Goal: Task Accomplishment & Management: Use online tool/utility

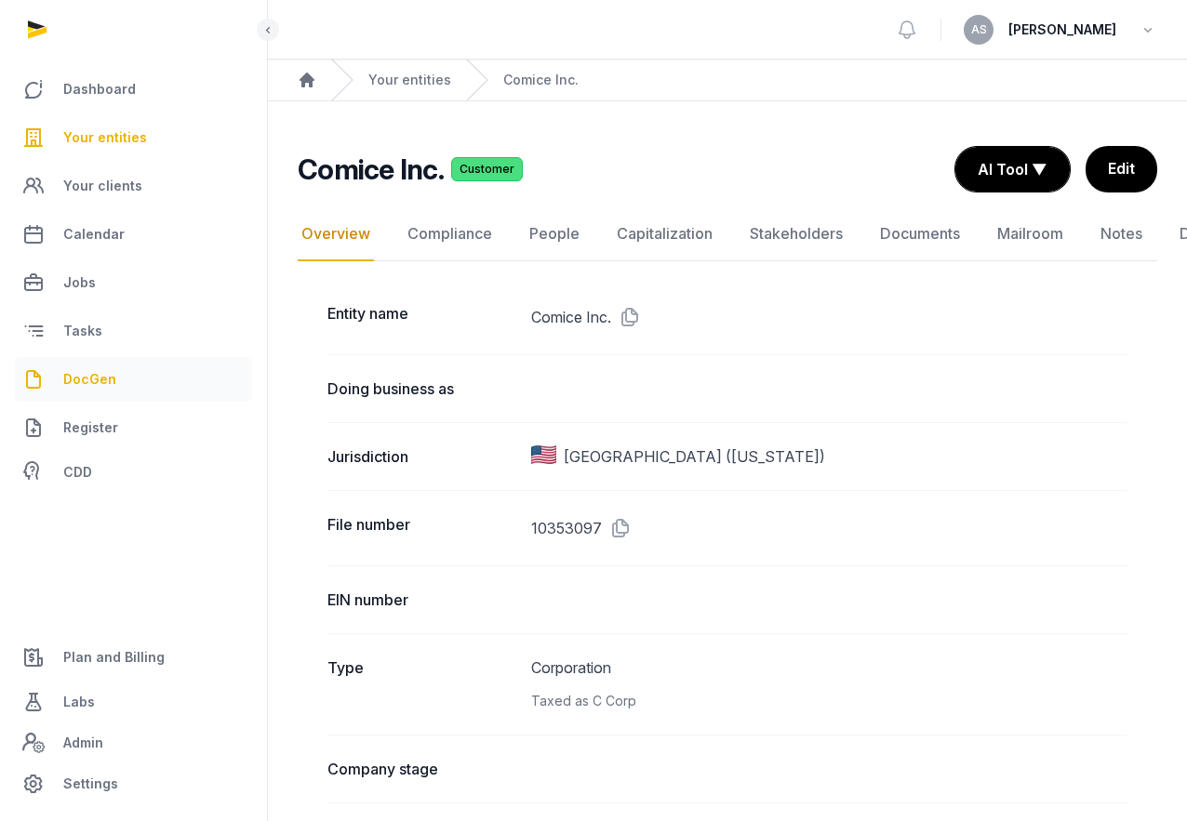
click at [96, 375] on span "DocGen" at bounding box center [89, 379] width 53 height 22
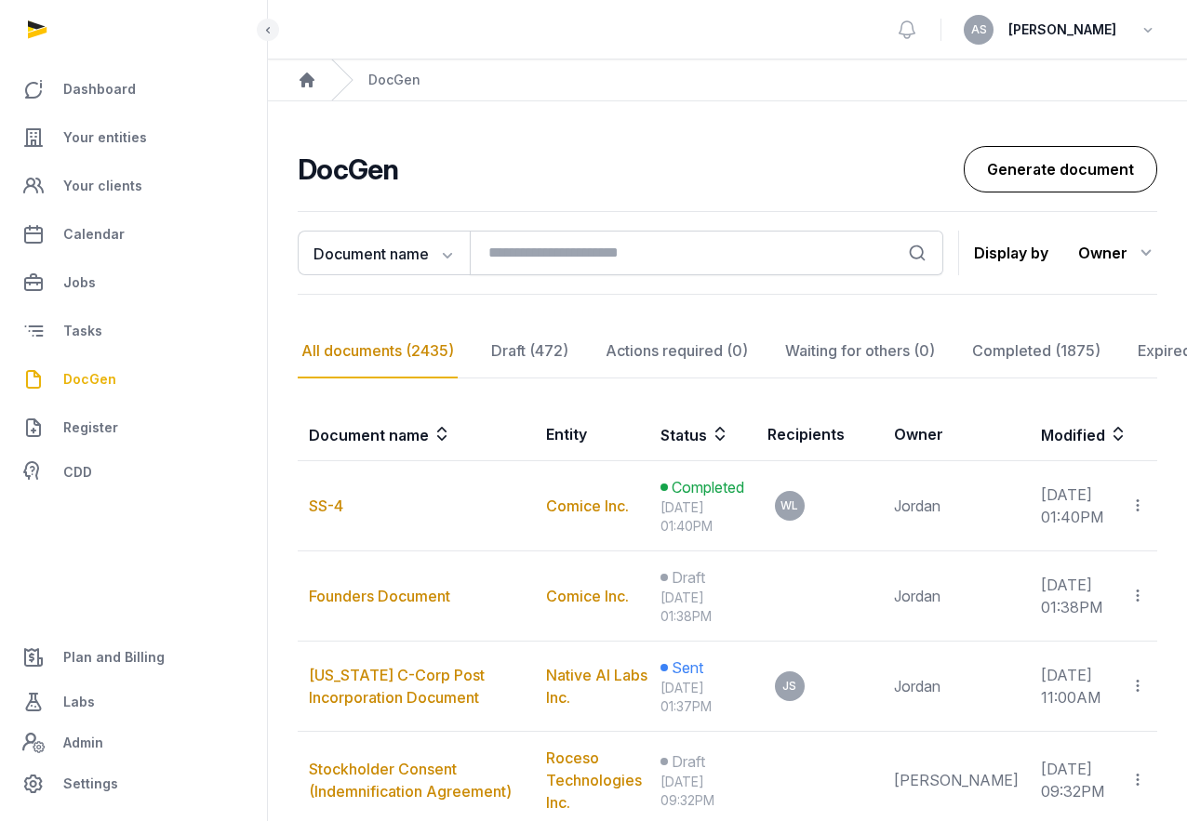
click at [1020, 176] on link "Generate document" at bounding box center [1060, 169] width 193 height 47
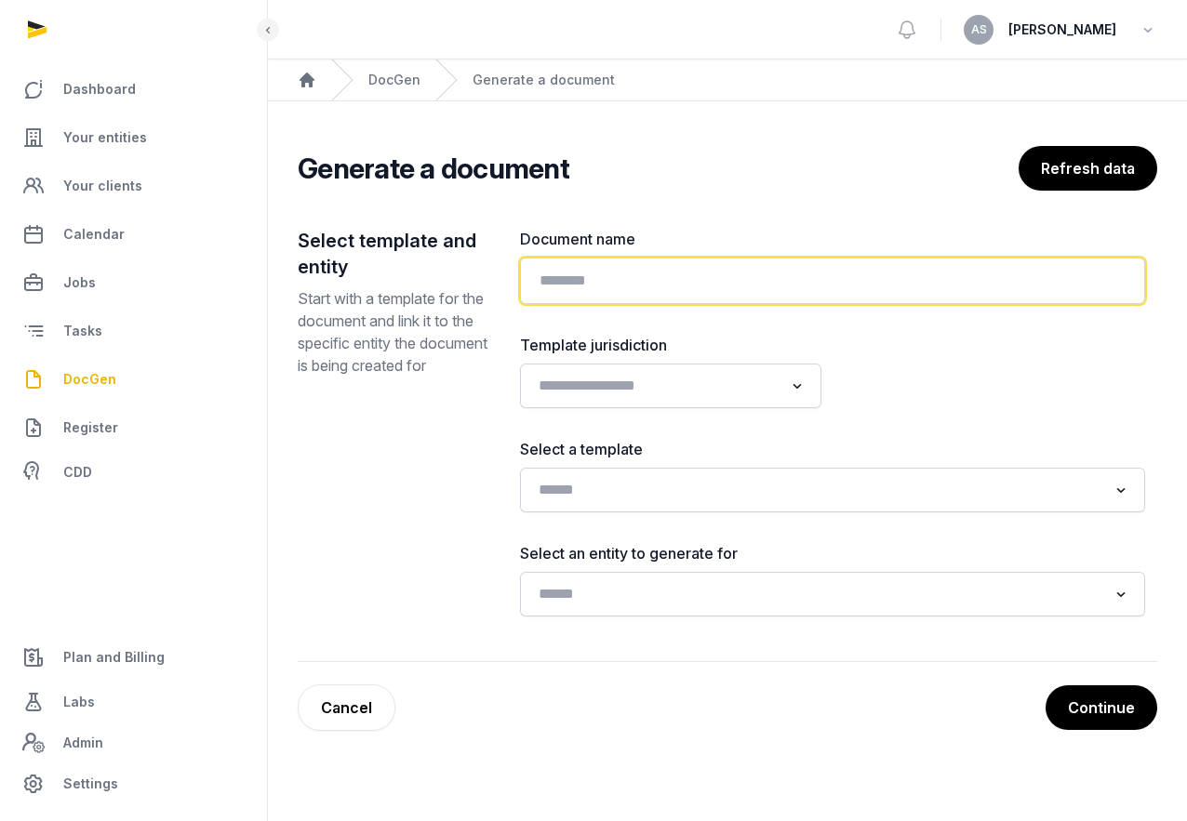
click at [654, 292] on input "text" at bounding box center [832, 281] width 625 height 47
type input "**********"
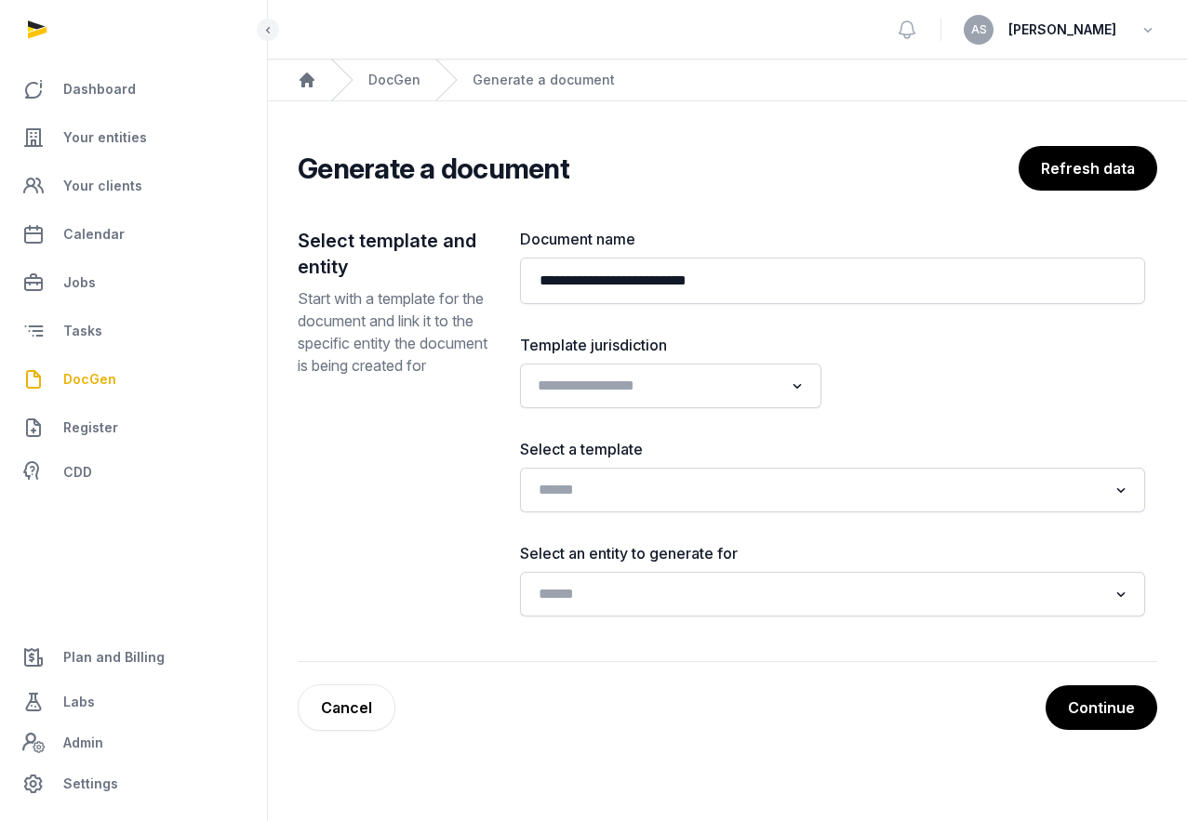
click at [689, 402] on div "Loading..." at bounding box center [670, 385] width 283 height 33
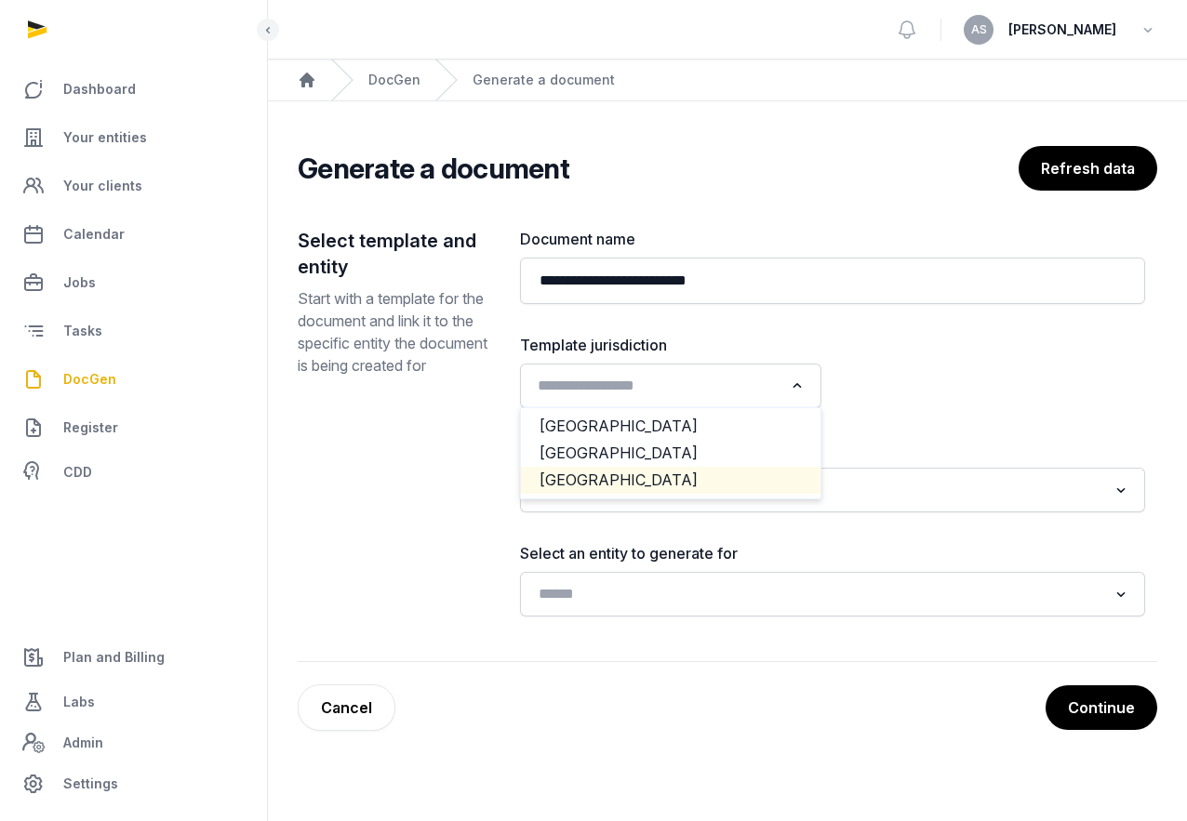
click at [699, 478] on li "[GEOGRAPHIC_DATA]" at bounding box center [671, 480] width 300 height 27
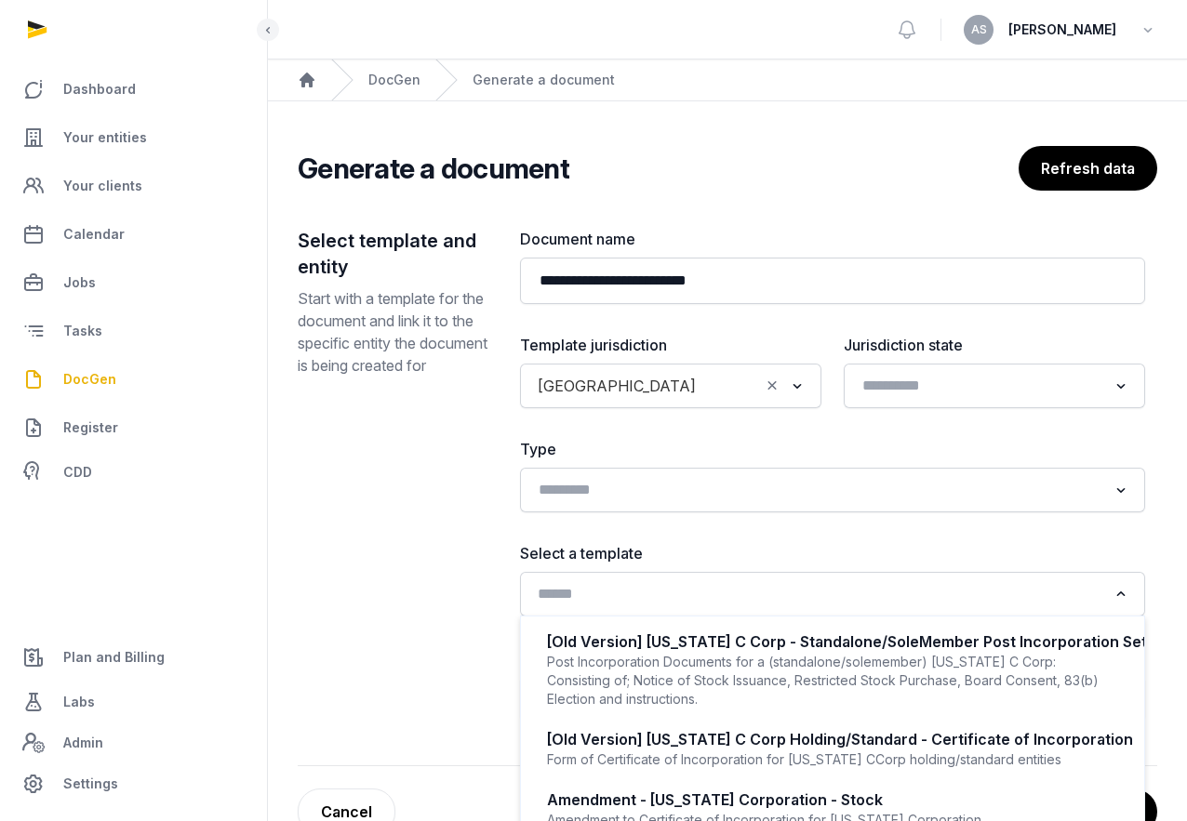
click at [850, 601] on input "Search for option" at bounding box center [819, 594] width 576 height 26
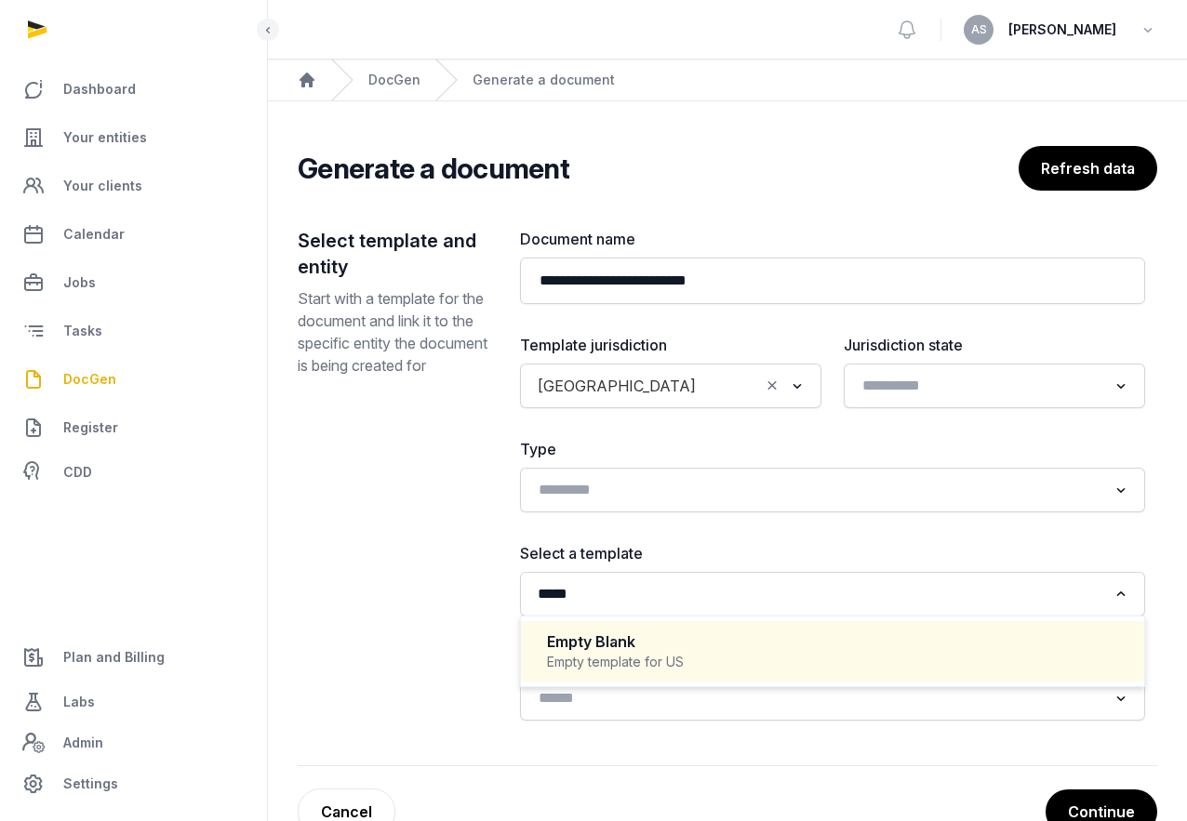
click at [861, 652] on div "Empty Blank Empty template for US" at bounding box center [832, 651] width 586 height 55
type input "*****"
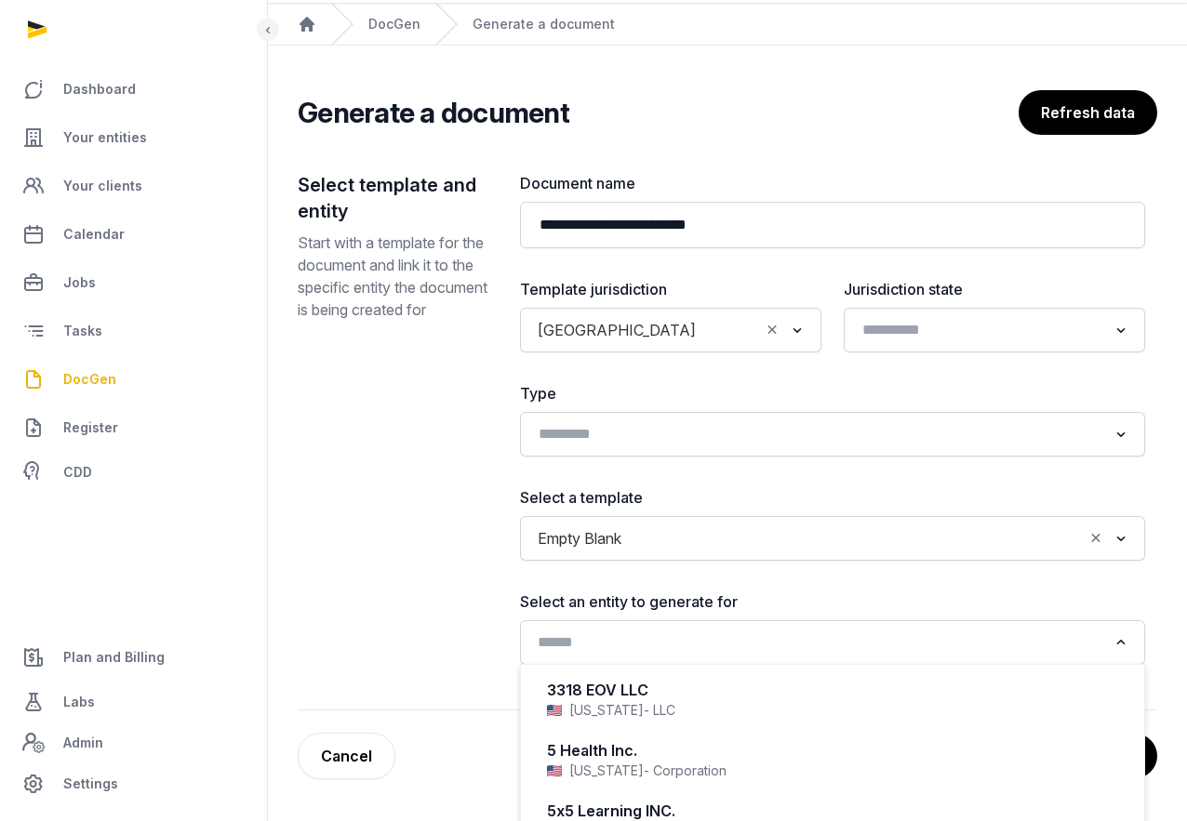
click at [805, 637] on input "Search for option" at bounding box center [819, 643] width 576 height 26
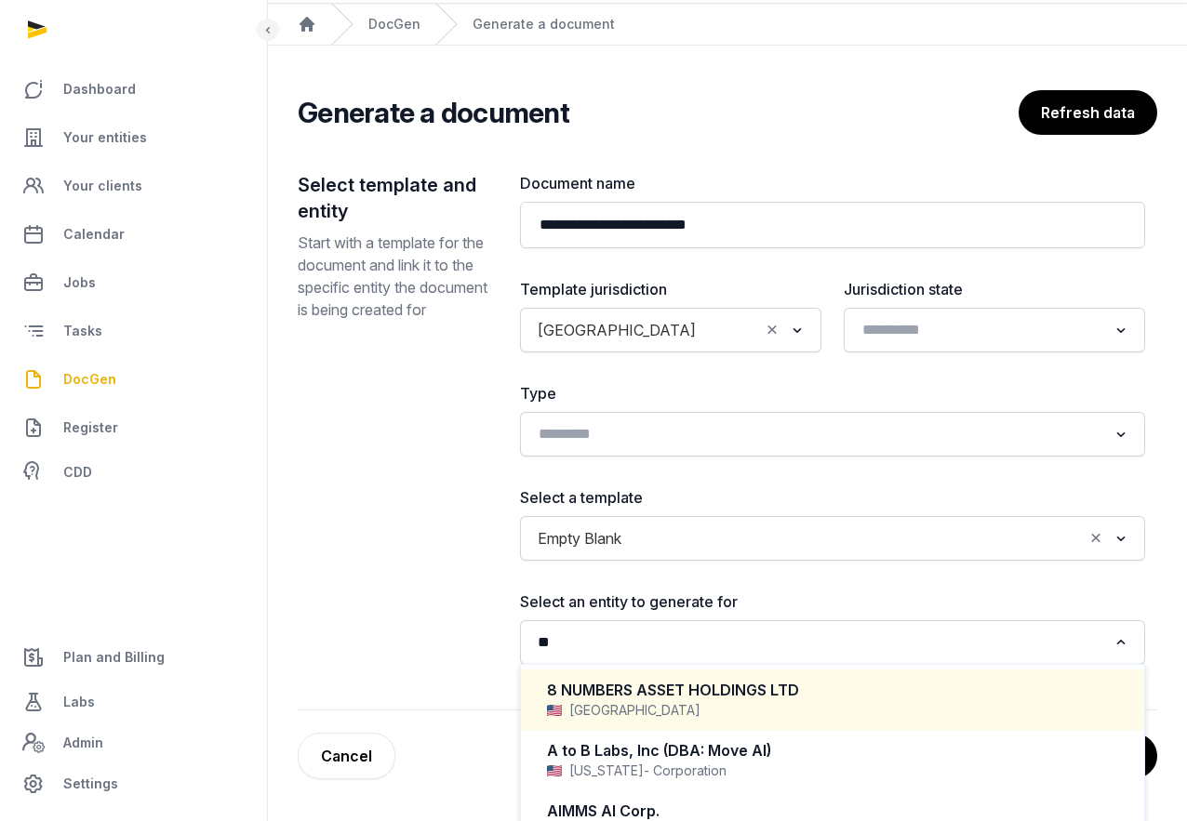
scroll to position [51, 0]
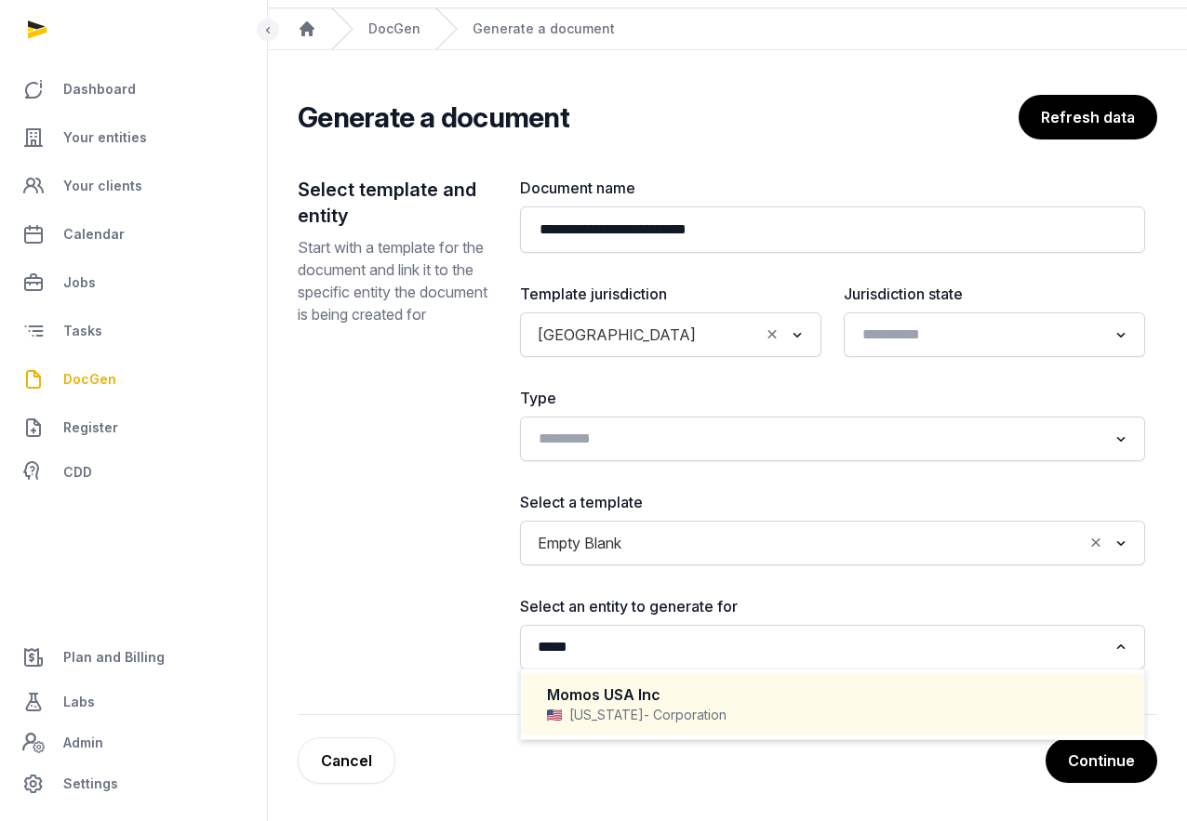
click at [726, 711] on div "[US_STATE] - Corporation" at bounding box center [832, 715] width 571 height 19
type input "*****"
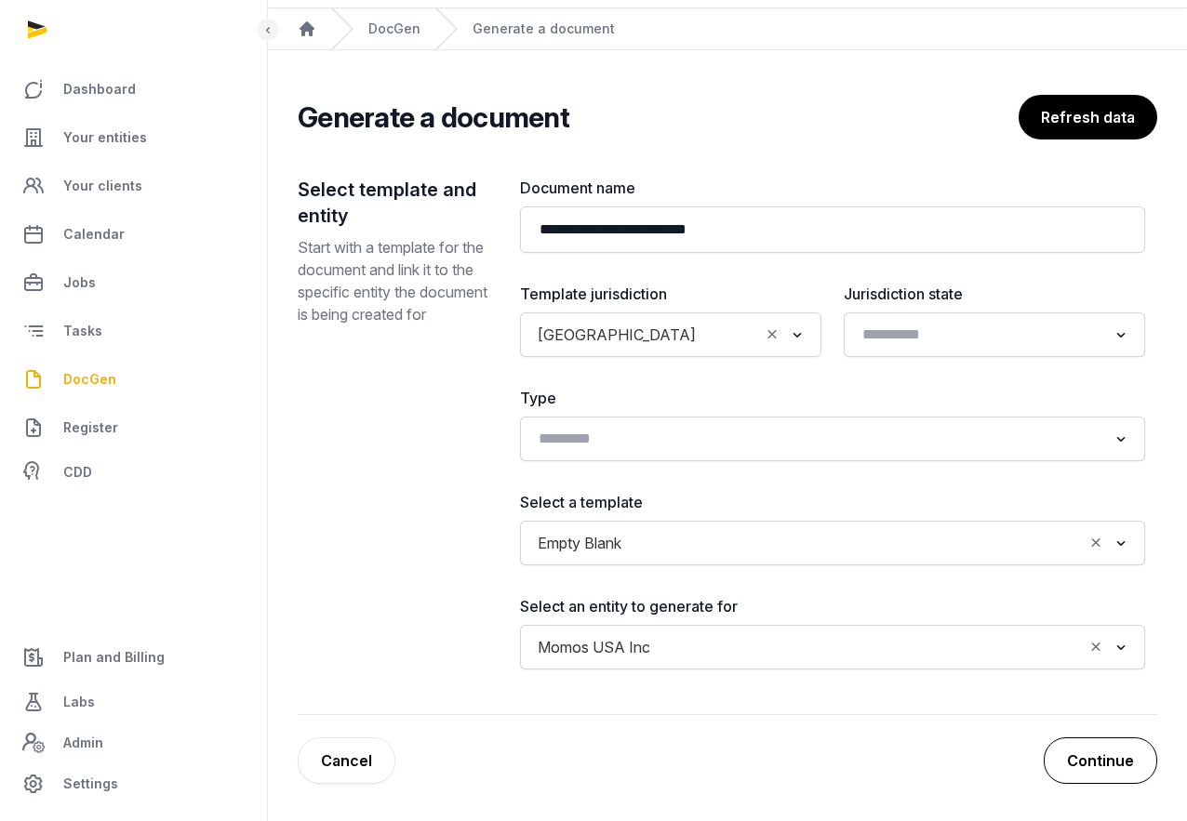
click at [1099, 760] on button "Continue" at bounding box center [1100, 761] width 113 height 47
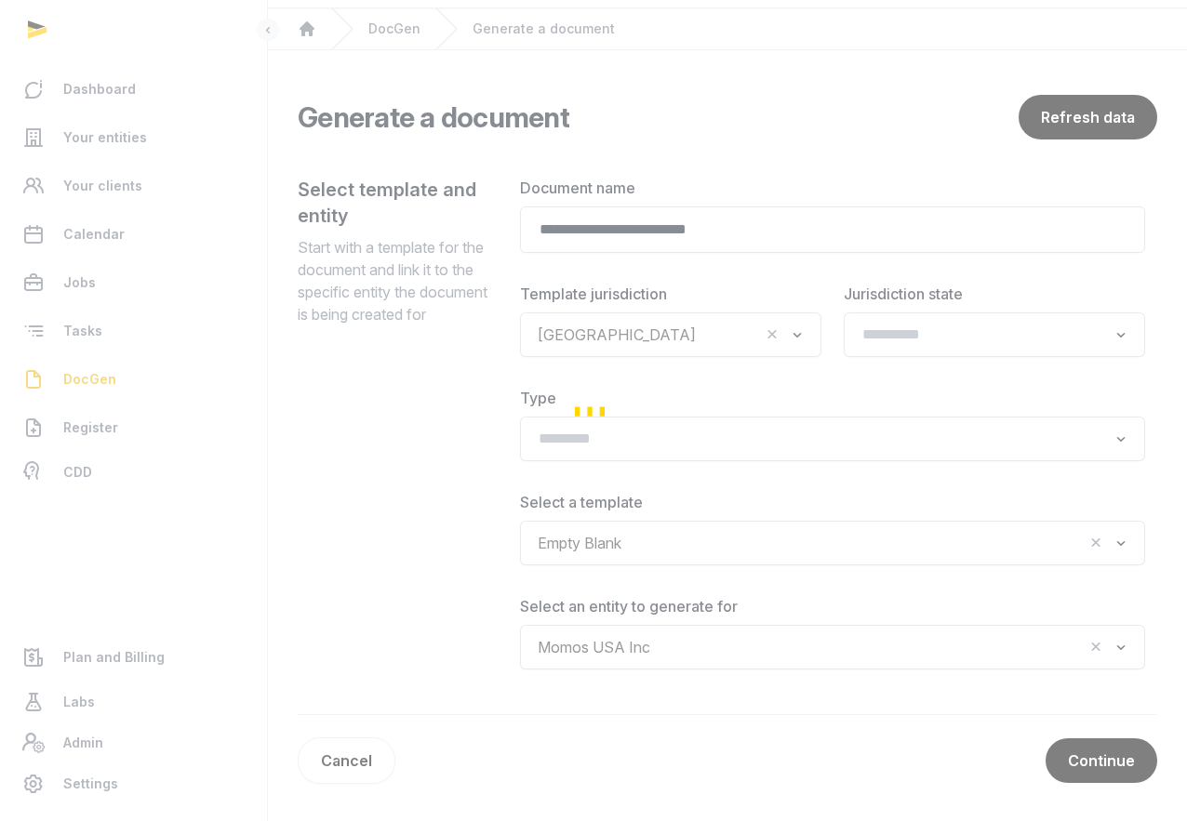
scroll to position [2, 0]
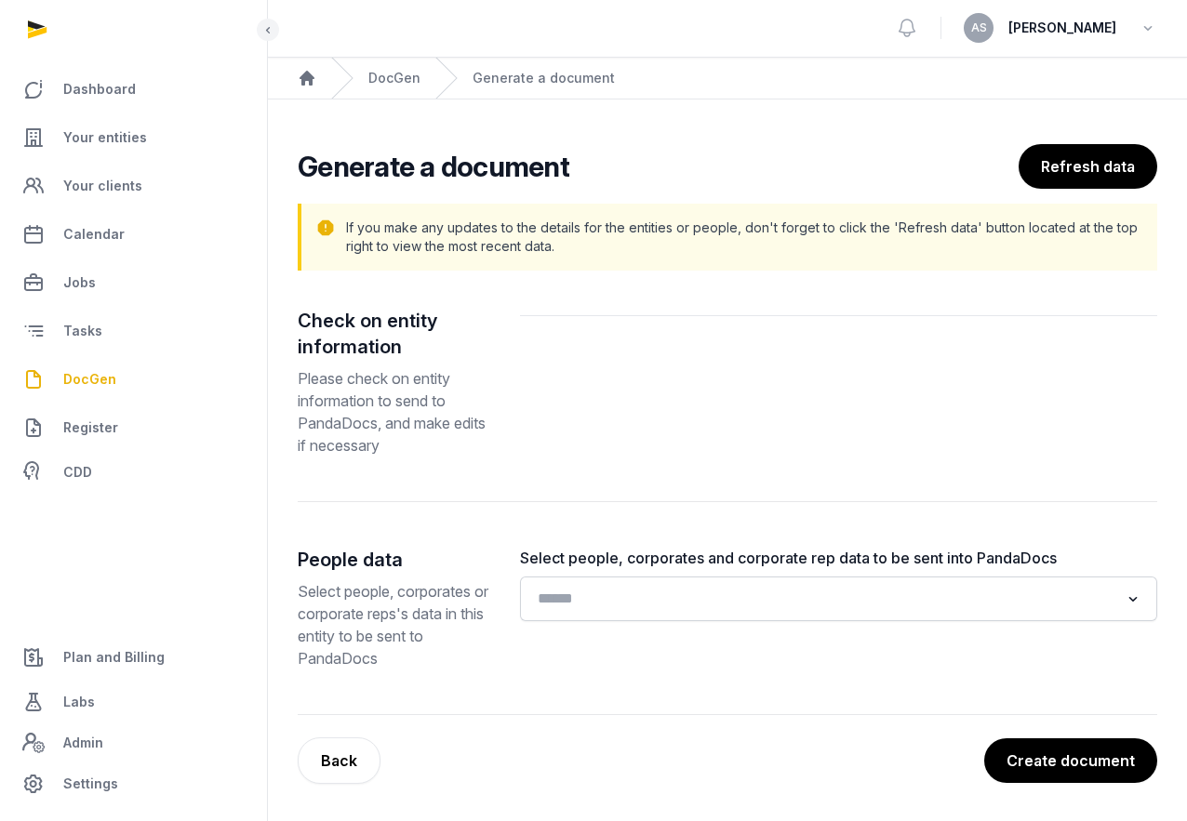
click at [654, 600] on input "Search for option" at bounding box center [825, 599] width 588 height 26
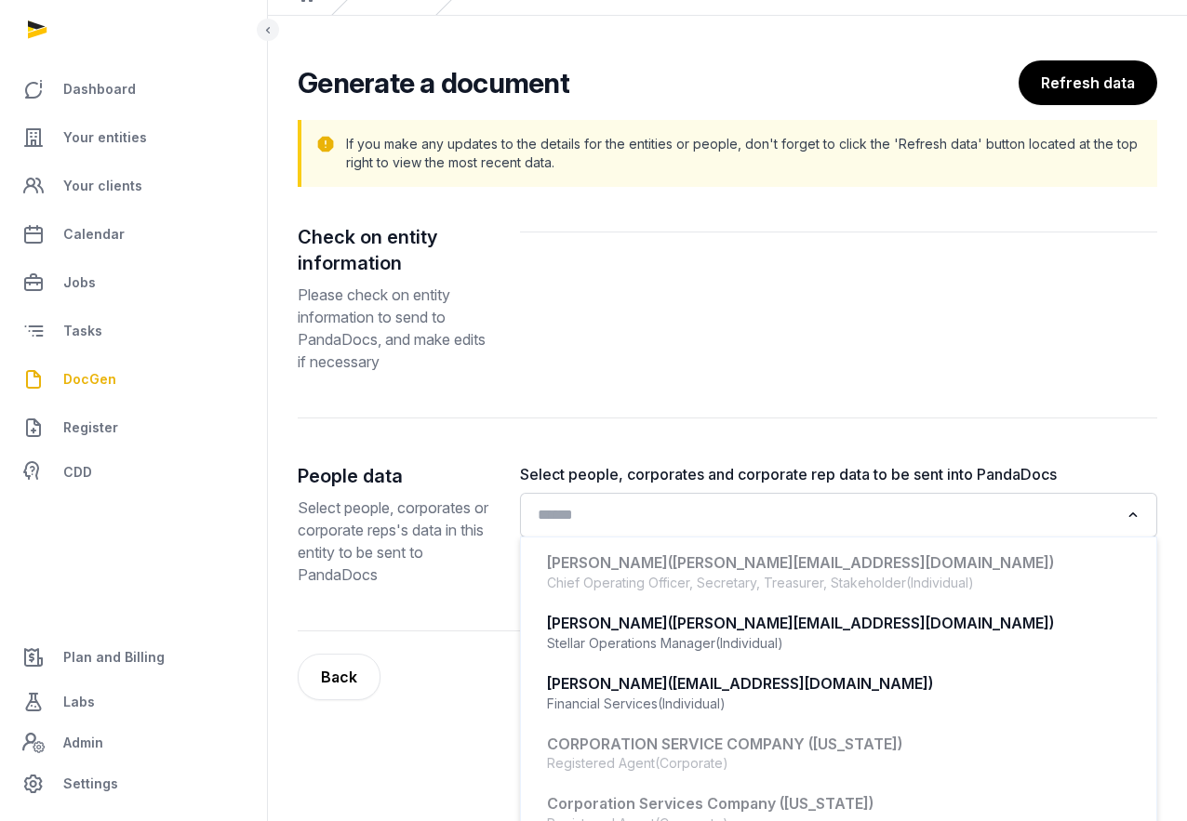
scroll to position [94, 0]
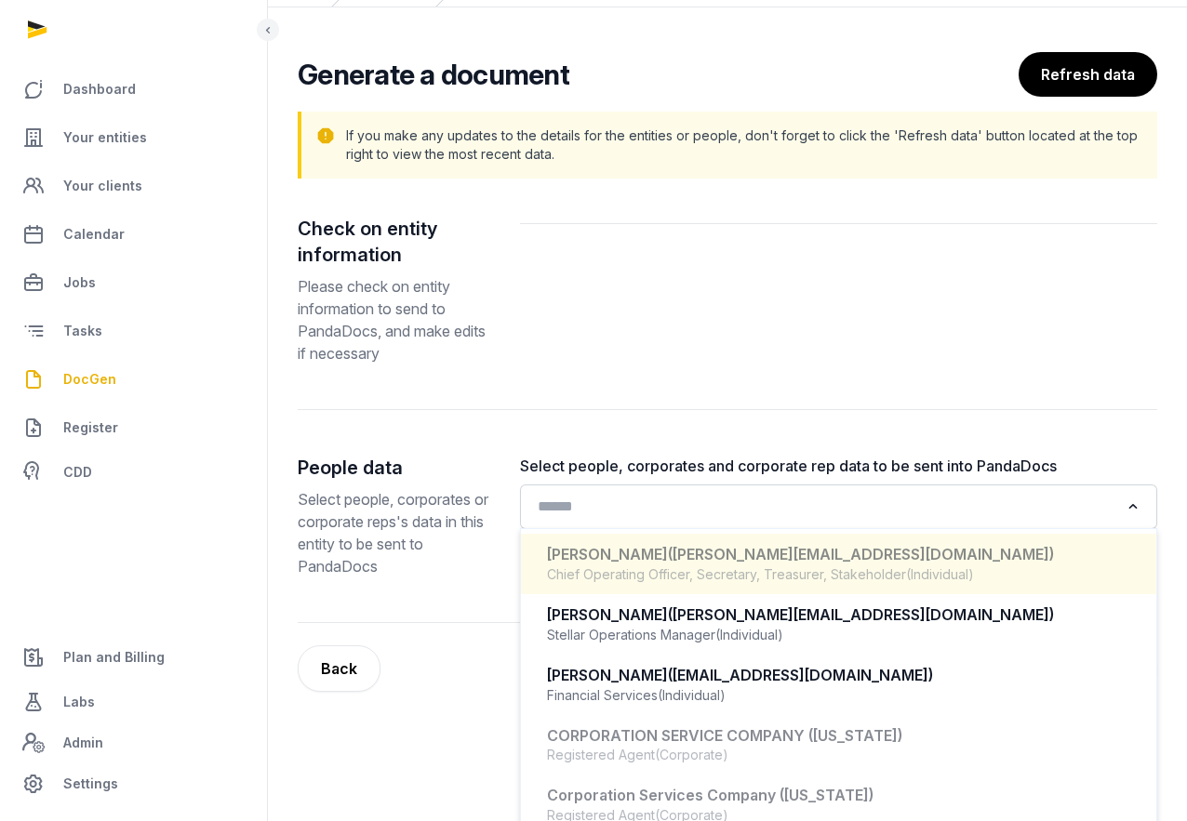
click at [780, 566] on div "[PERSON_NAME] ([PERSON_NAME][EMAIL_ADDRESS][DOMAIN_NAME]) Chief Operating Offic…" at bounding box center [838, 564] width 598 height 55
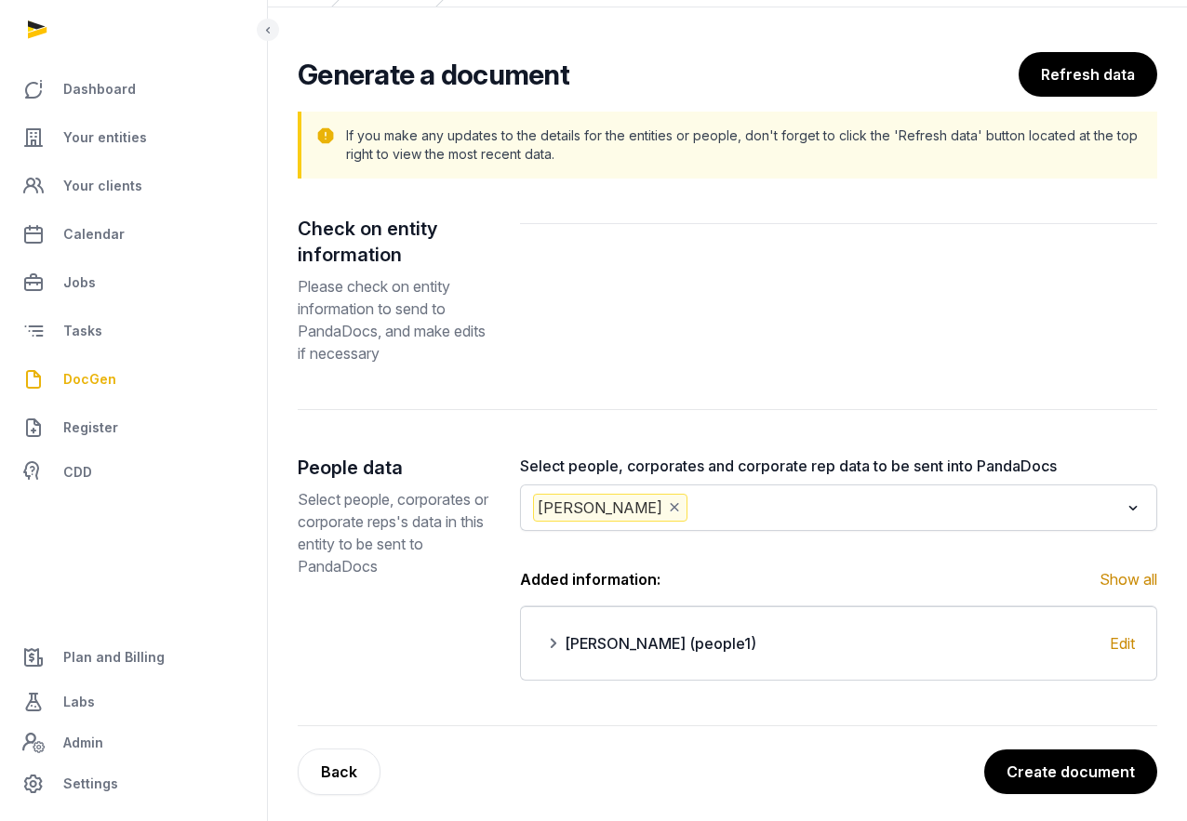
scroll to position [105, 0]
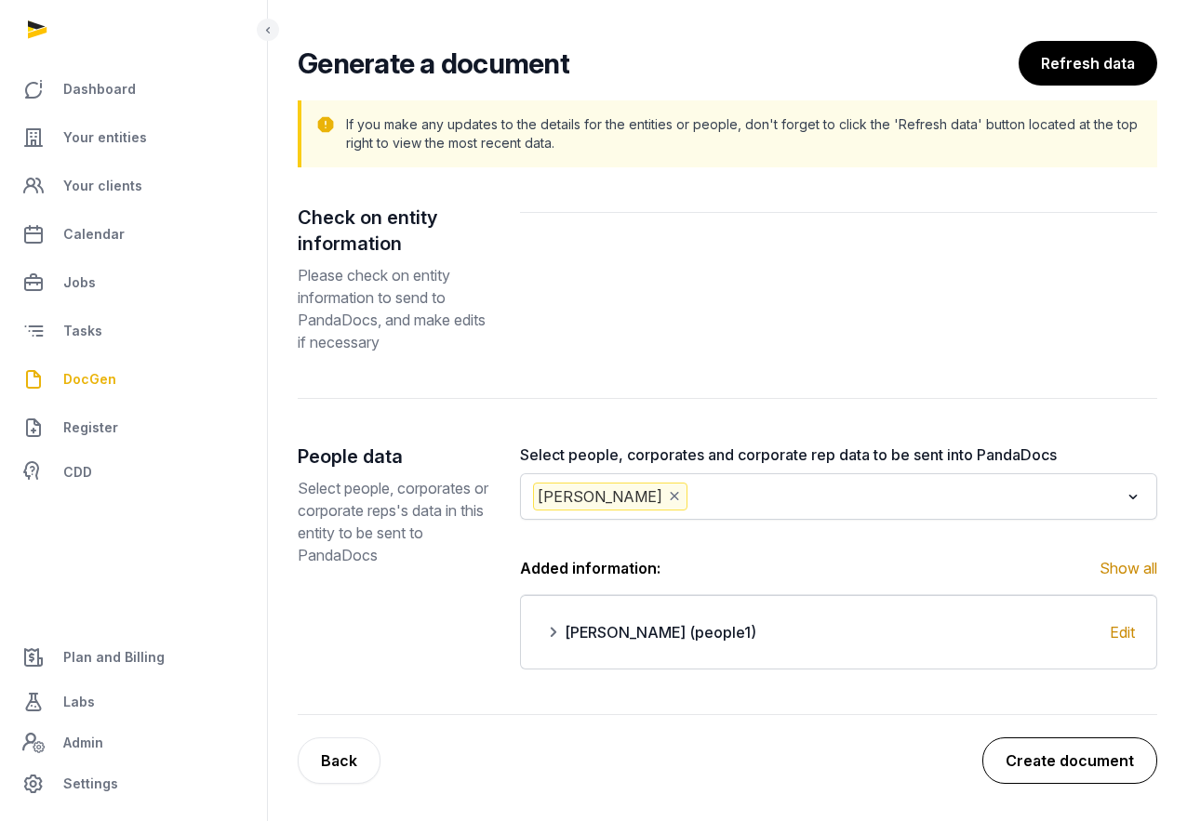
click at [1105, 755] on button "Create document" at bounding box center [1069, 761] width 175 height 47
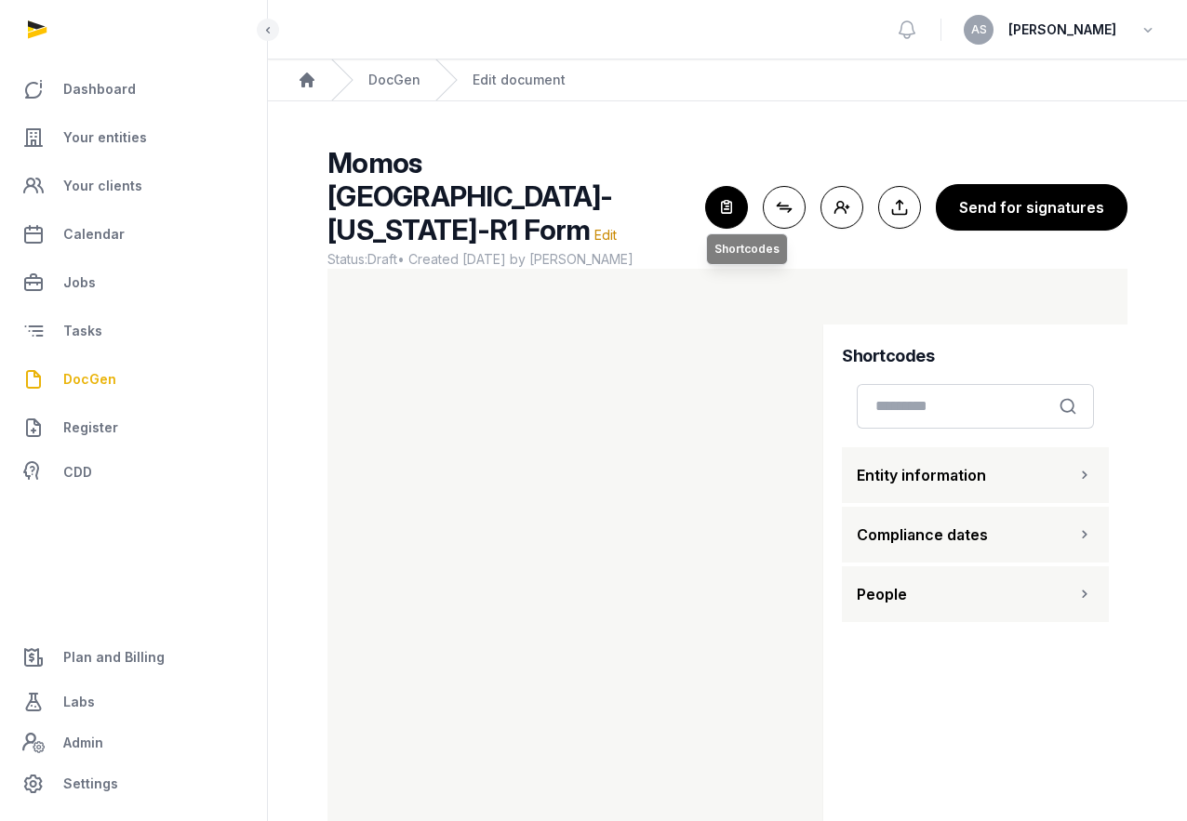
click at [737, 190] on icon "button" at bounding box center [726, 207] width 41 height 41
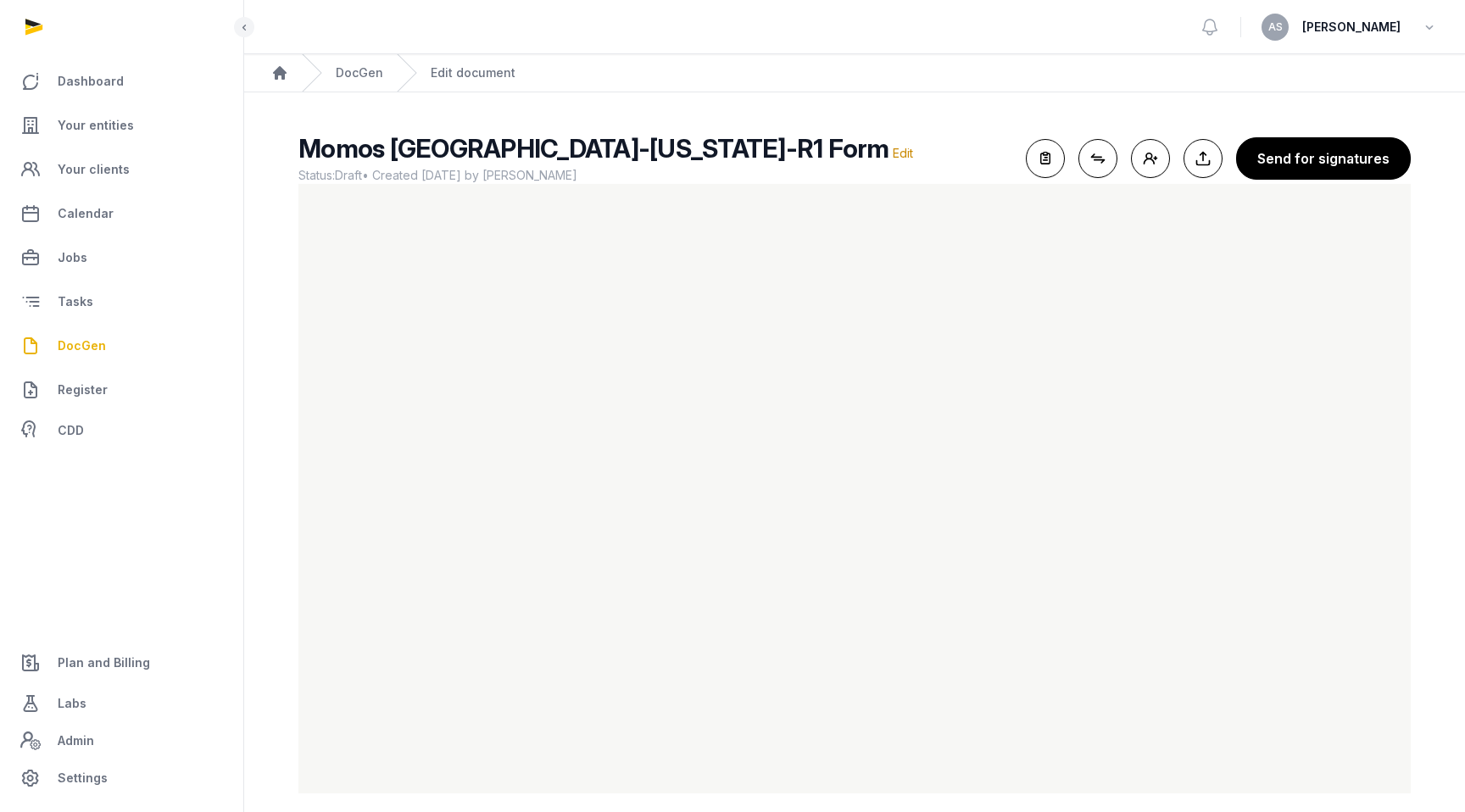
scroll to position [15, 0]
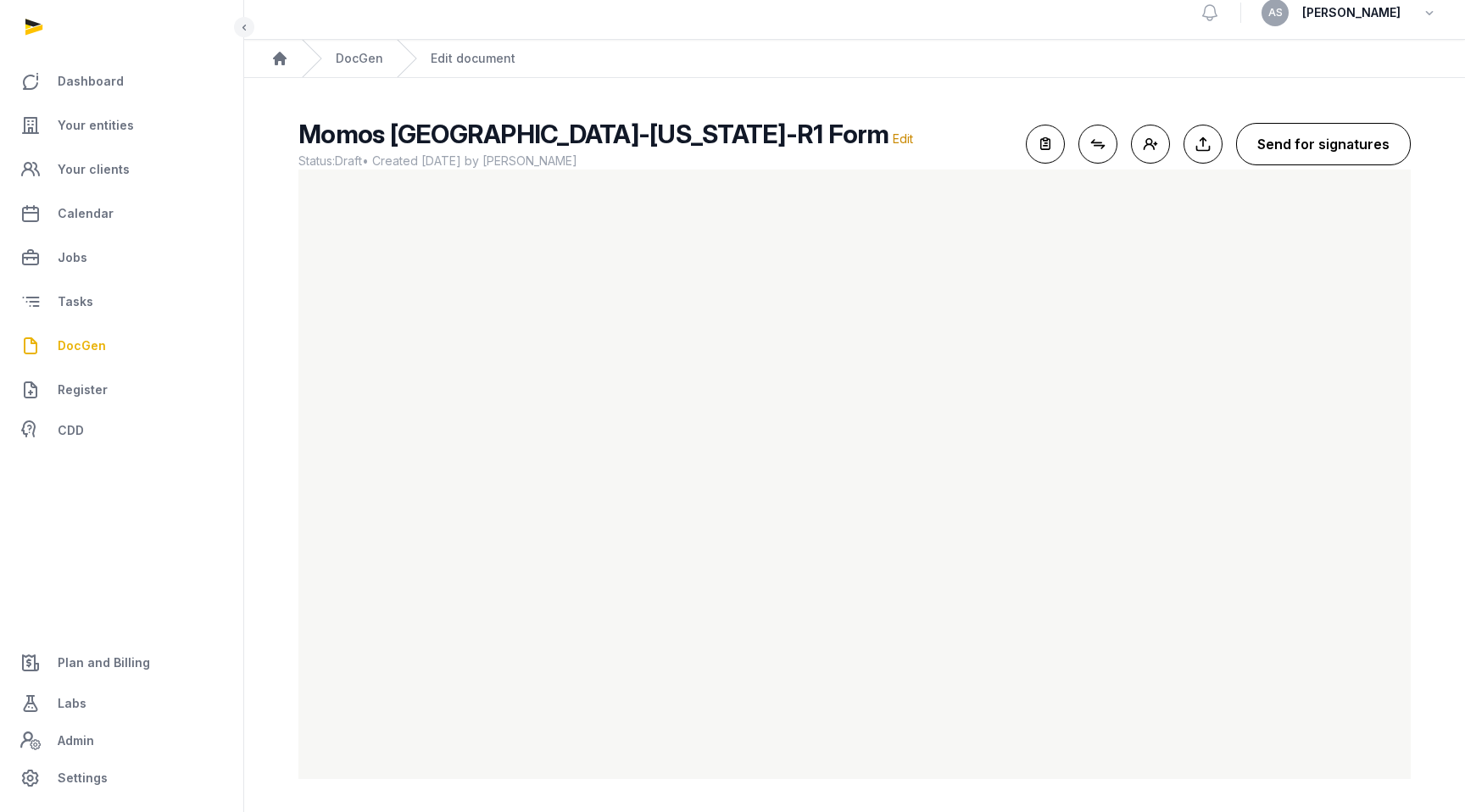
click at [1081, 151] on button "Send for signatures" at bounding box center [1324, 144] width 175 height 43
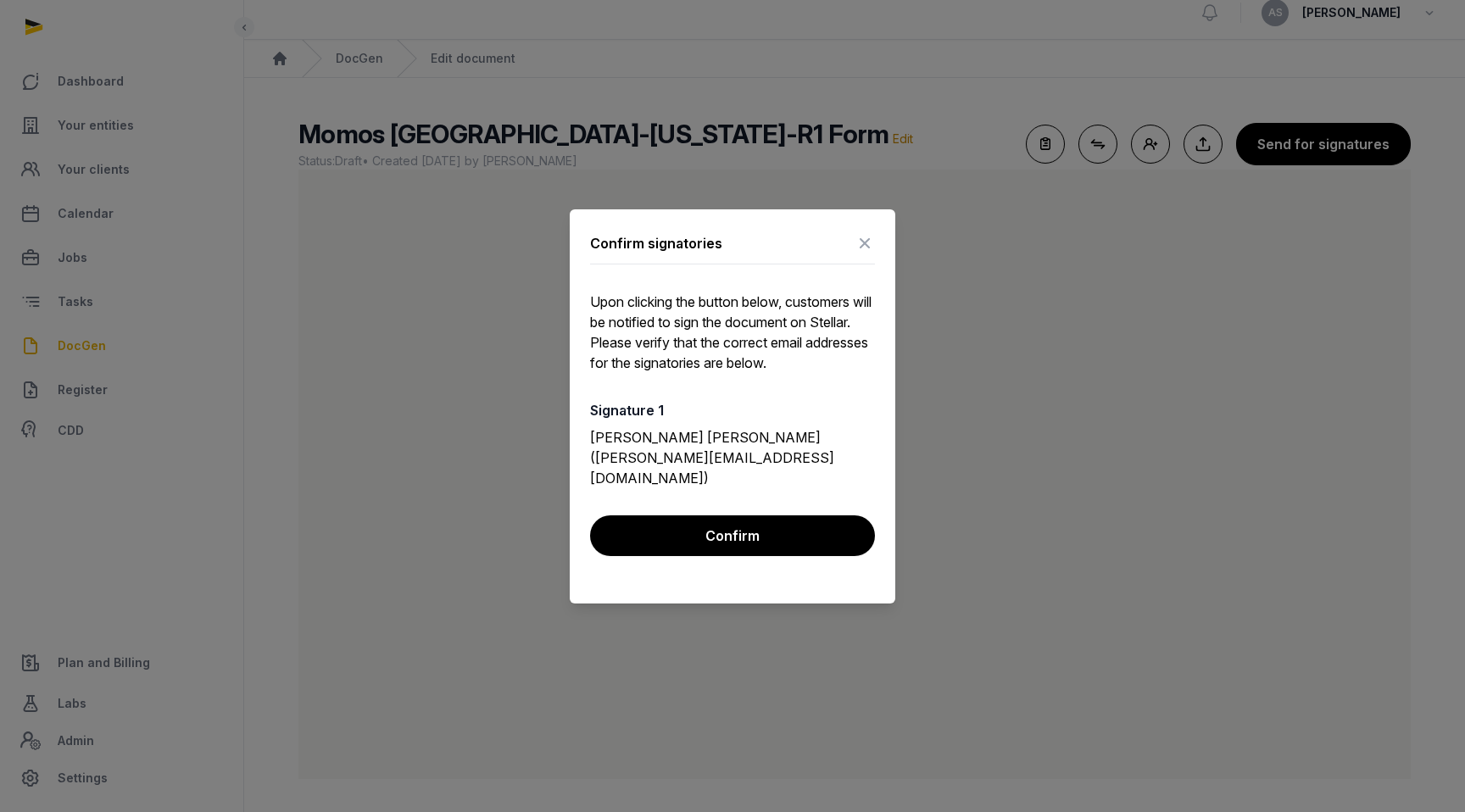
click at [696, 554] on div "Confirm signatories Upon clicking the button below, customers will be notified …" at bounding box center [732, 406] width 325 height 395
click at [716, 515] on button "Confirm" at bounding box center [732, 536] width 285 height 43
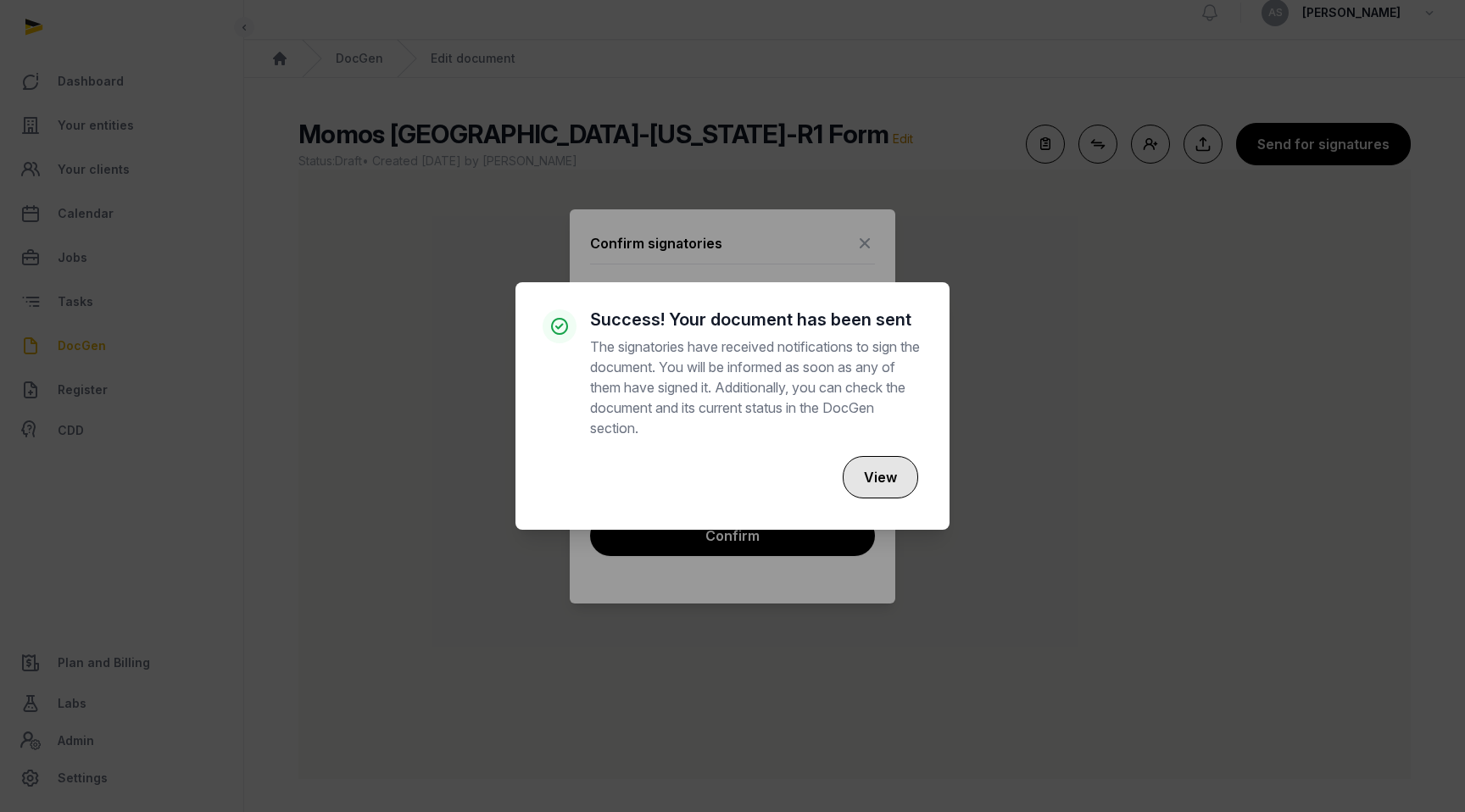
click at [886, 472] on button "View" at bounding box center [881, 477] width 76 height 43
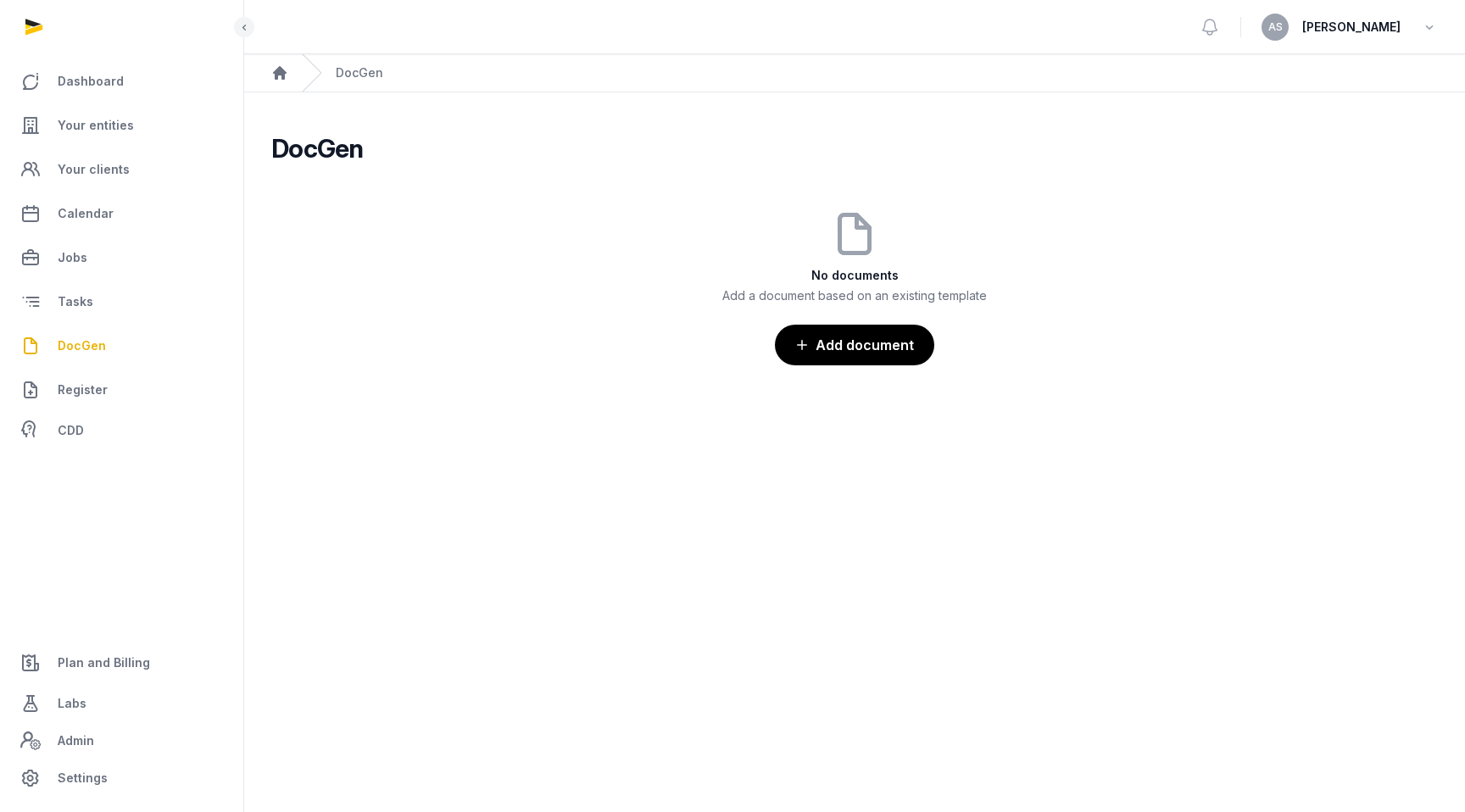
click at [727, 106] on main "DocGen No documents Add a document based on an existing template Add document" at bounding box center [854, 245] width 1221 height 307
